Goal: Information Seeking & Learning: Learn about a topic

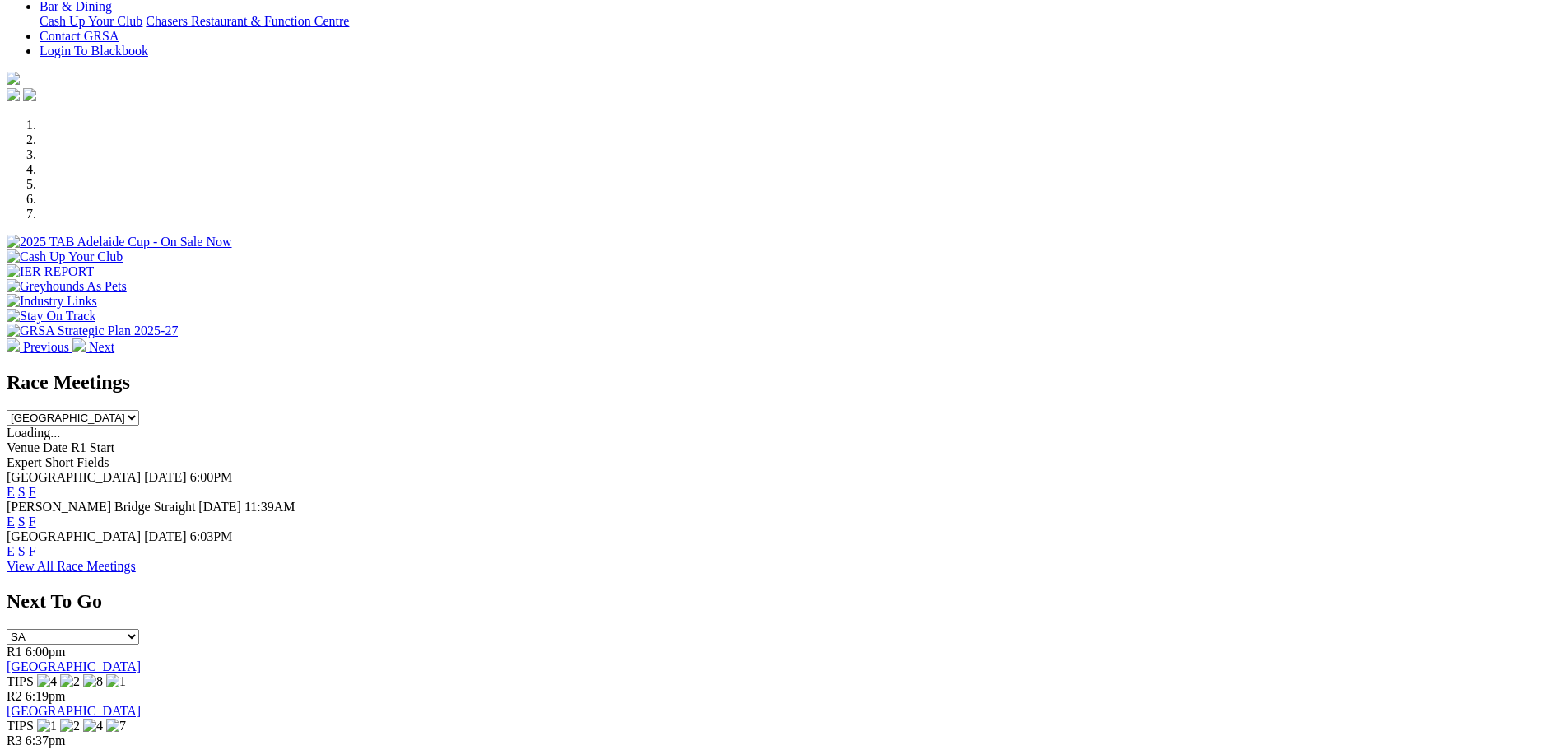
scroll to position [411, 0]
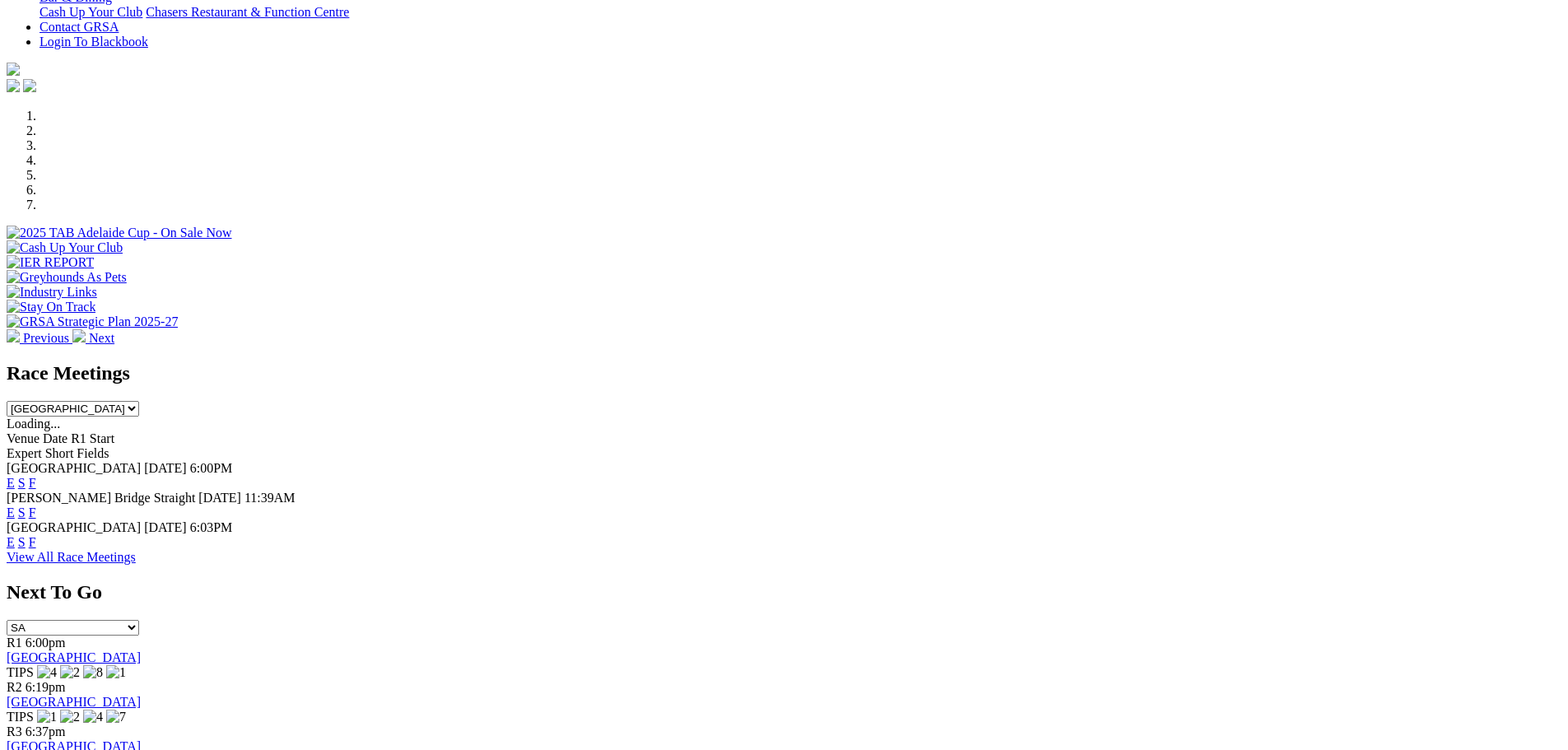
click at [36, 476] on link "F" at bounding box center [32, 483] width 7 height 14
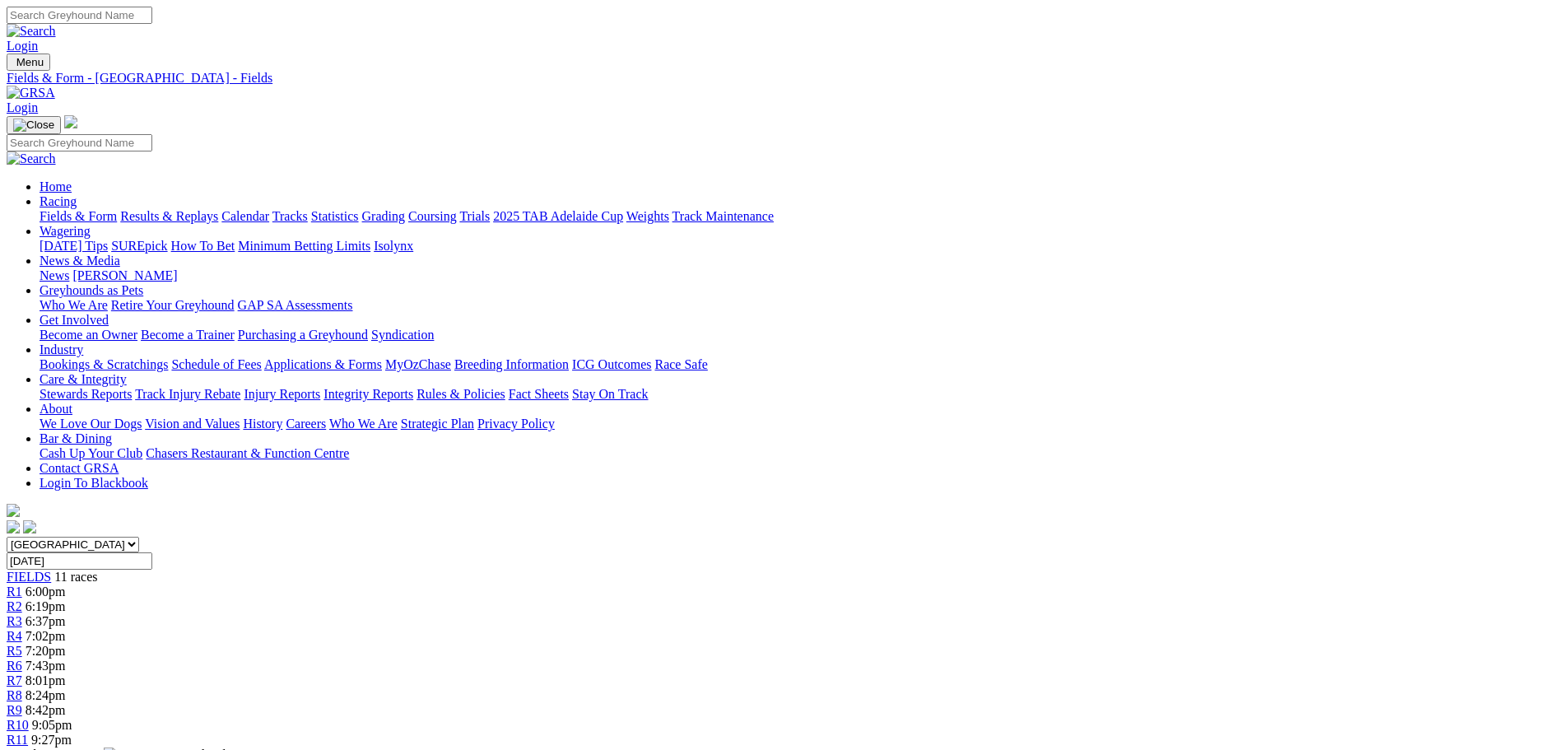
click at [117, 209] on link "Fields & Form" at bounding box center [78, 216] width 77 height 14
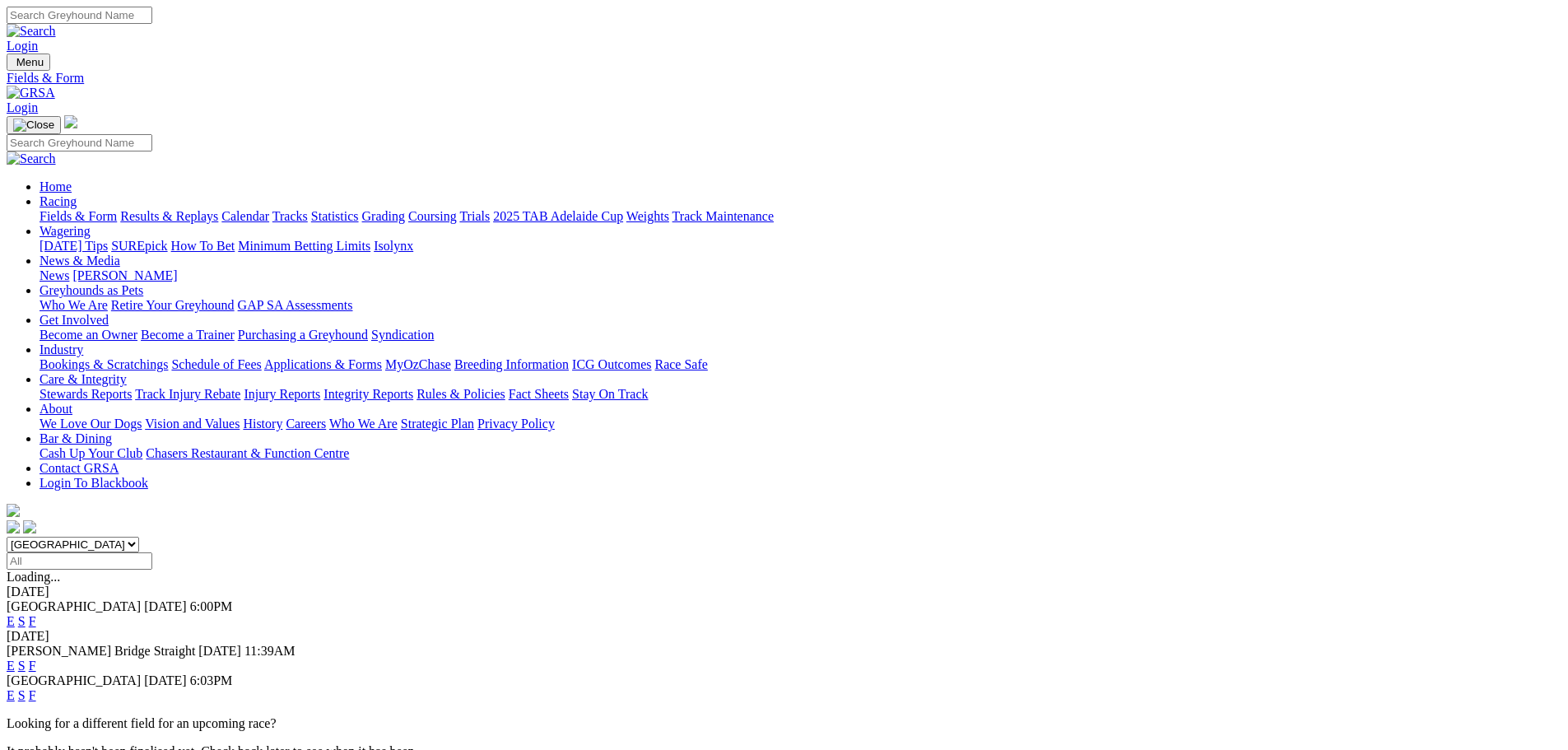
click at [14, 614] on link "E" at bounding box center [10, 621] width 8 height 14
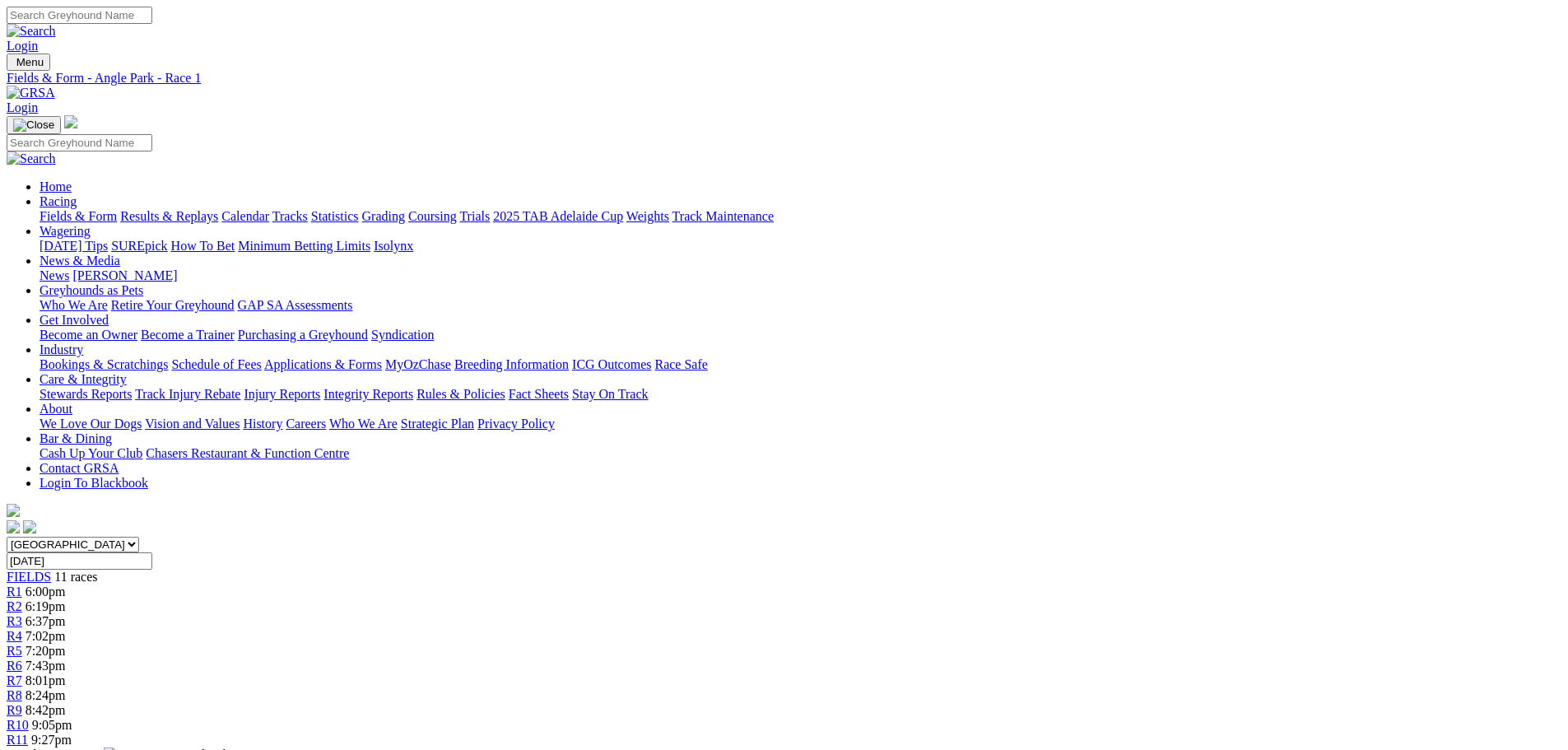
click at [23, 644] on link "R5" at bounding box center [14, 651] width 15 height 14
click at [66, 659] on span "7:43pm" at bounding box center [45, 666] width 41 height 14
click at [117, 209] on link "Fields & Form" at bounding box center [78, 216] width 77 height 14
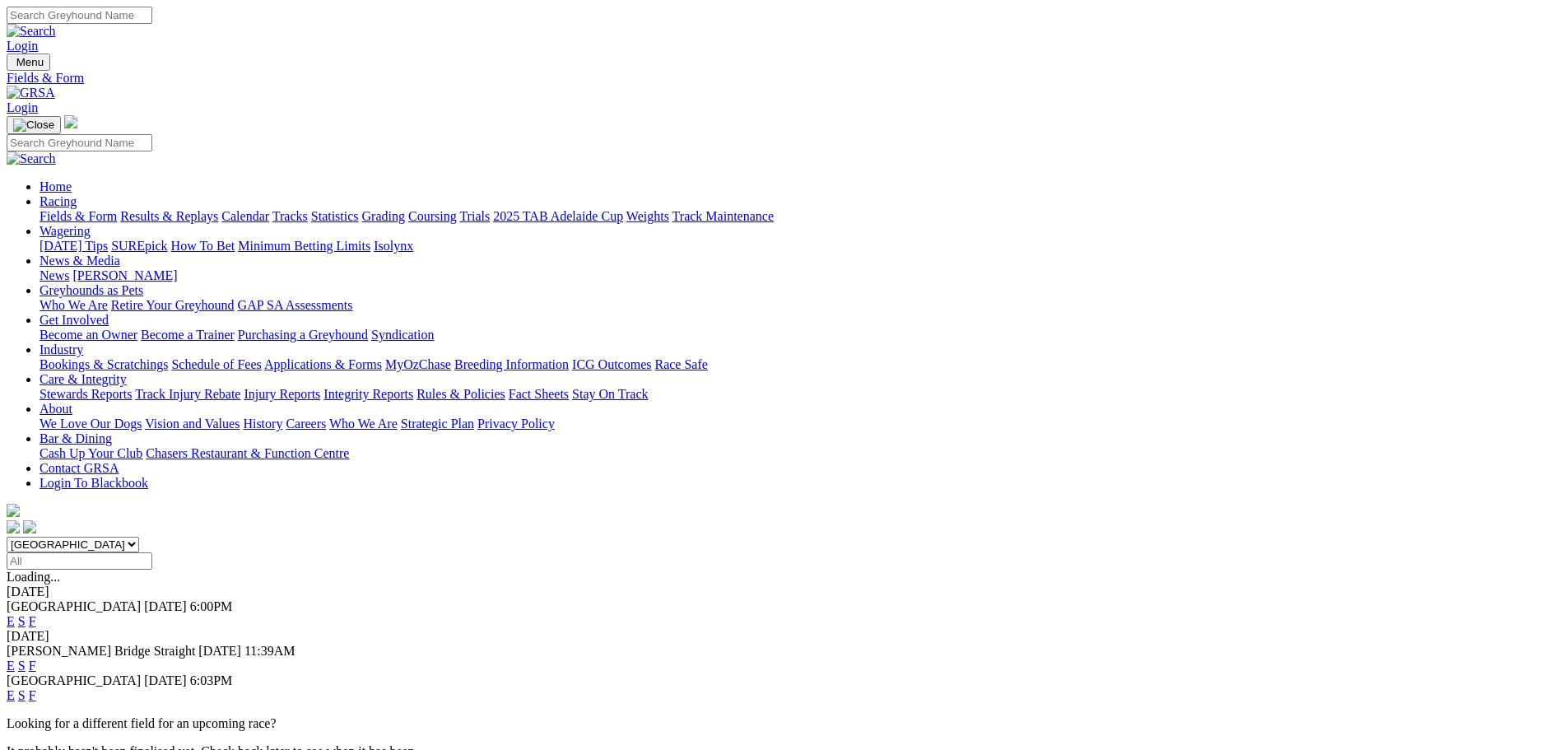
click at [36, 689] on link "F" at bounding box center [32, 696] width 7 height 14
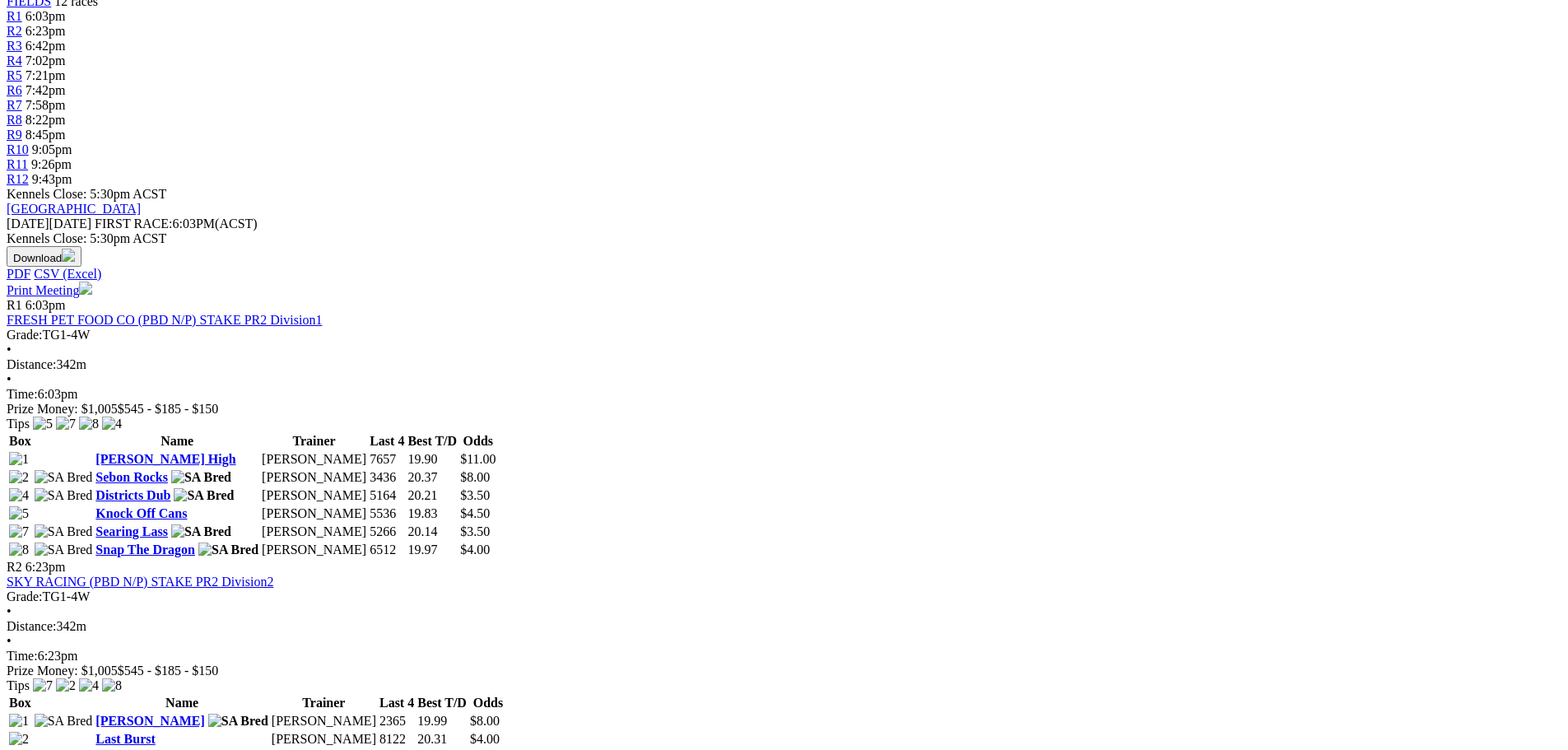
scroll to position [659, 0]
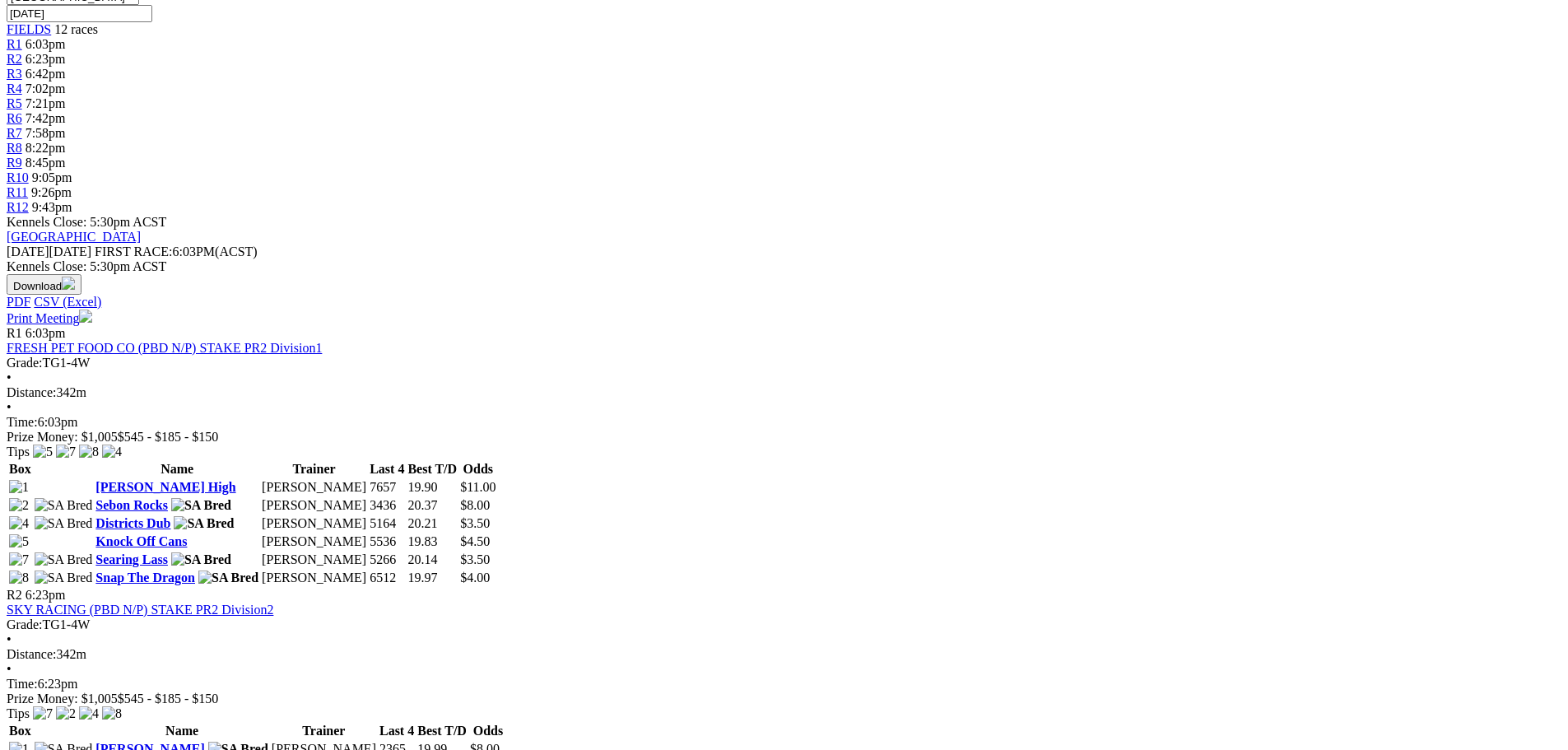
drag, startPoint x: 653, startPoint y: 255, endPoint x: 667, endPoint y: 248, distance: 15.7
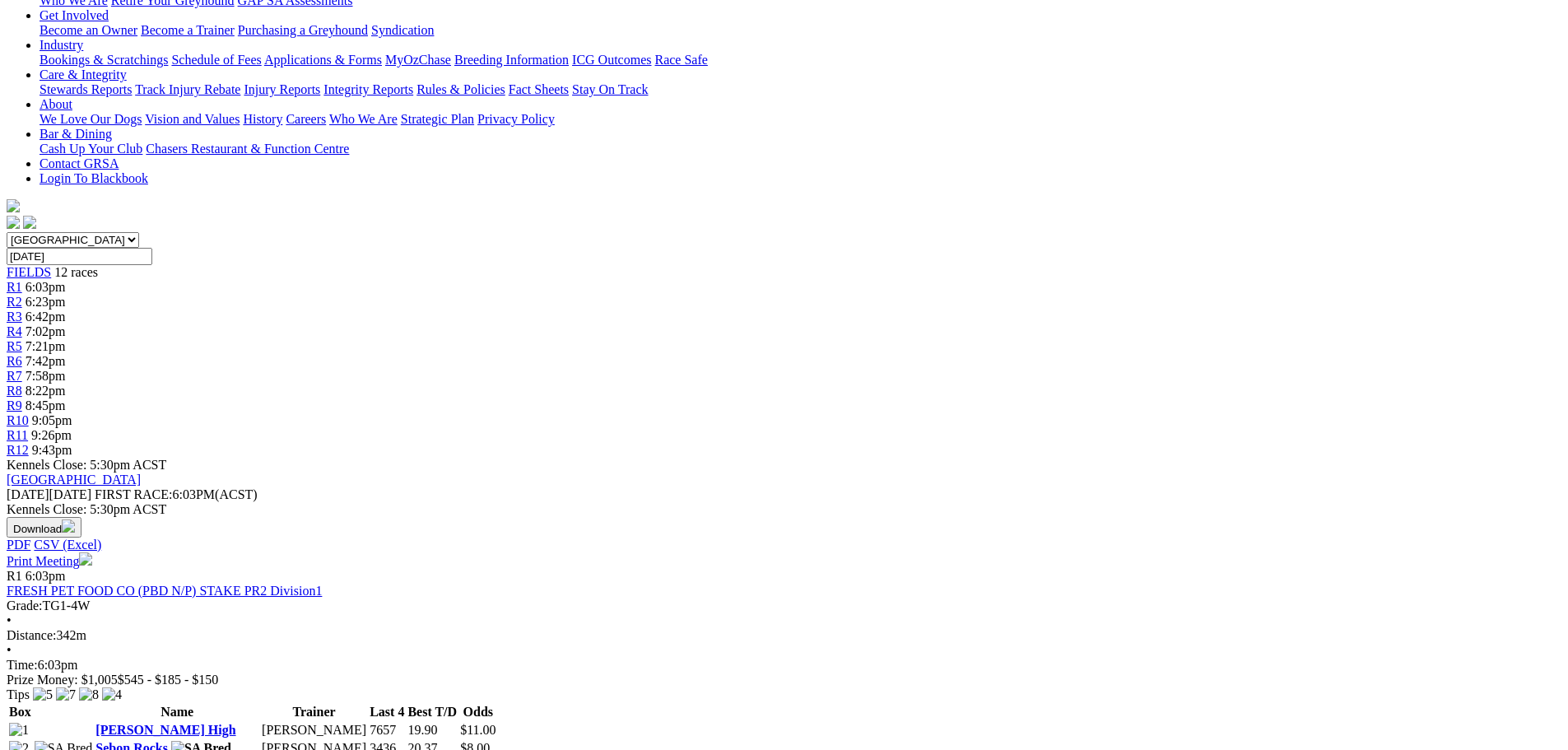
scroll to position [0, 0]
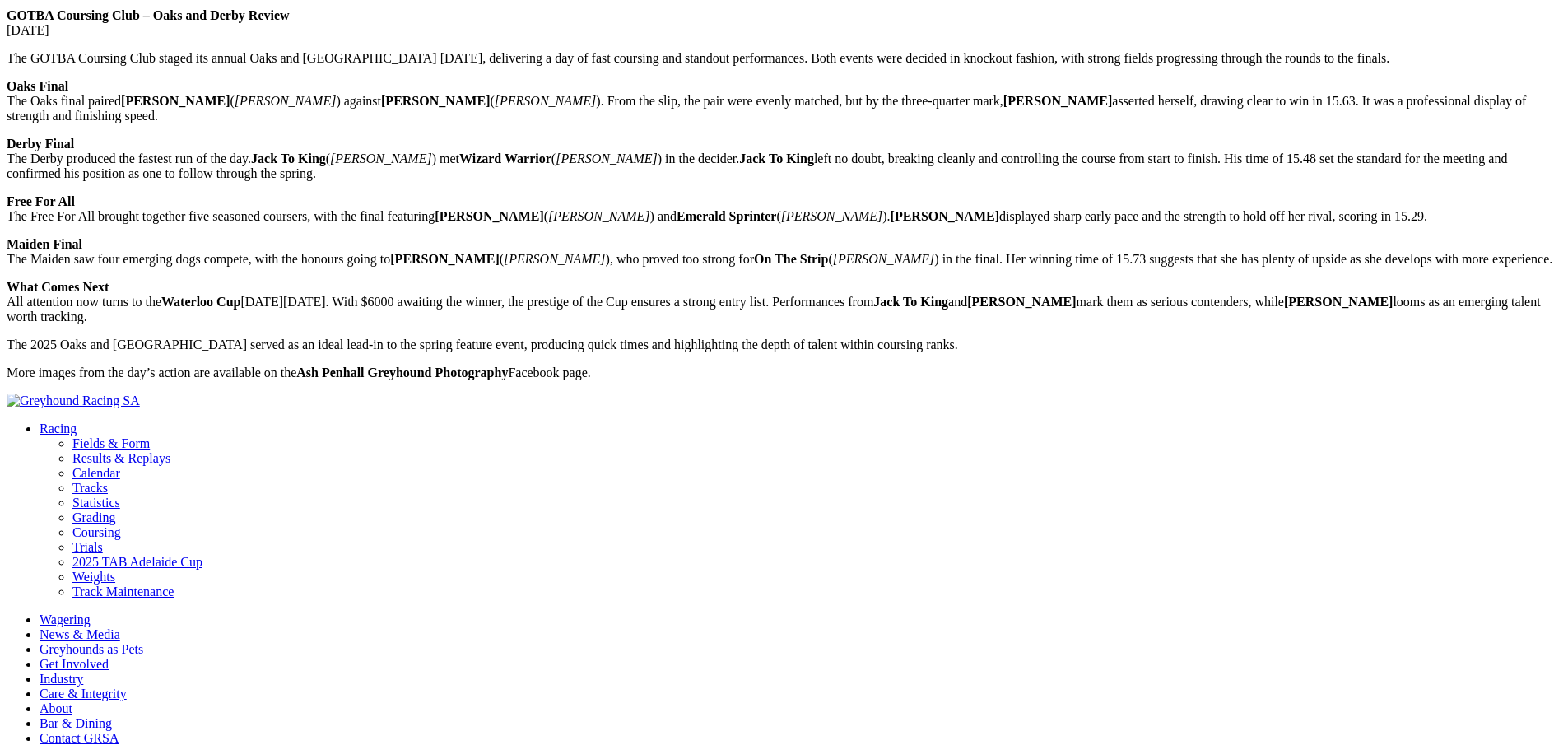
scroll to position [659, 0]
